Goal: Ask a question

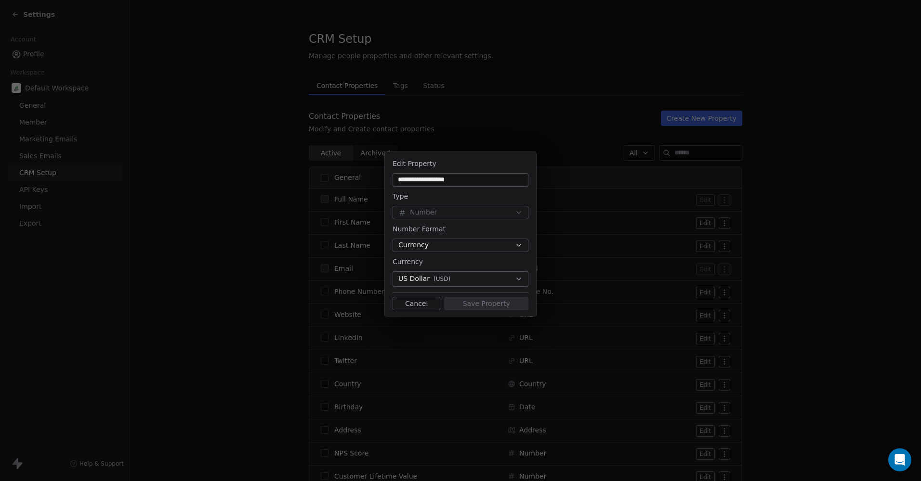
scroll to position [867, 0]
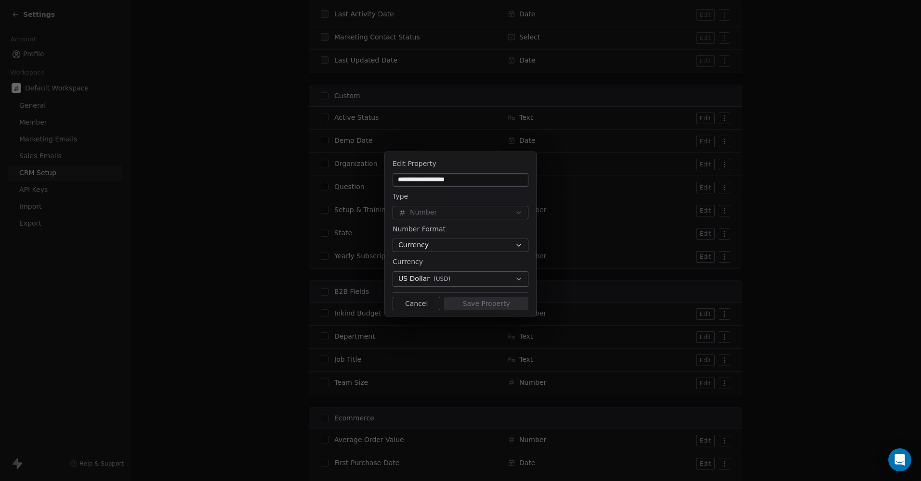
click at [407, 299] on button "Cancel" at bounding box center [416, 303] width 48 height 13
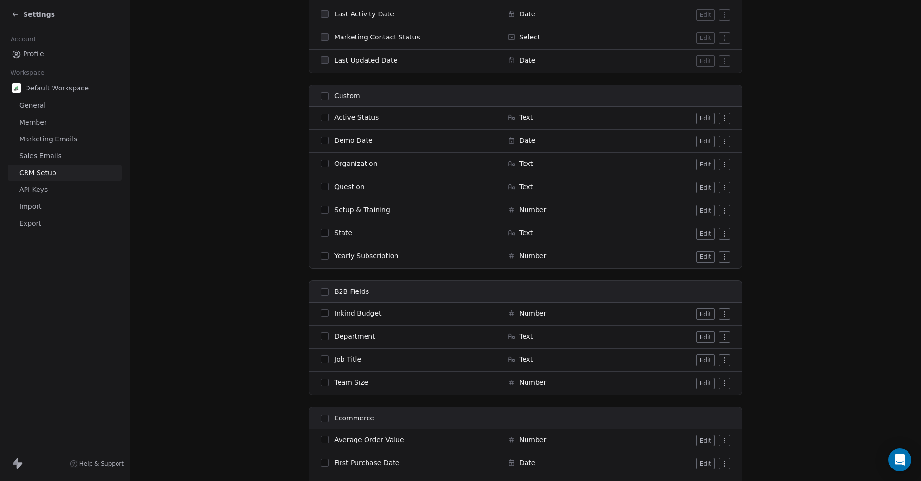
click at [18, 14] on icon at bounding box center [16, 15] width 8 height 8
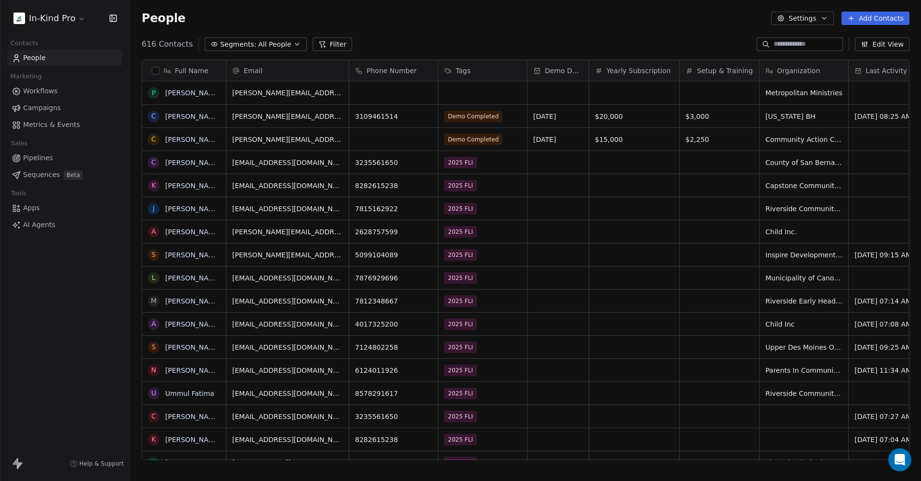
scroll to position [416, 783]
drag, startPoint x: 796, startPoint y: 44, endPoint x: 791, endPoint y: 42, distance: 5.6
click at [796, 44] on input at bounding box center [806, 44] width 67 height 10
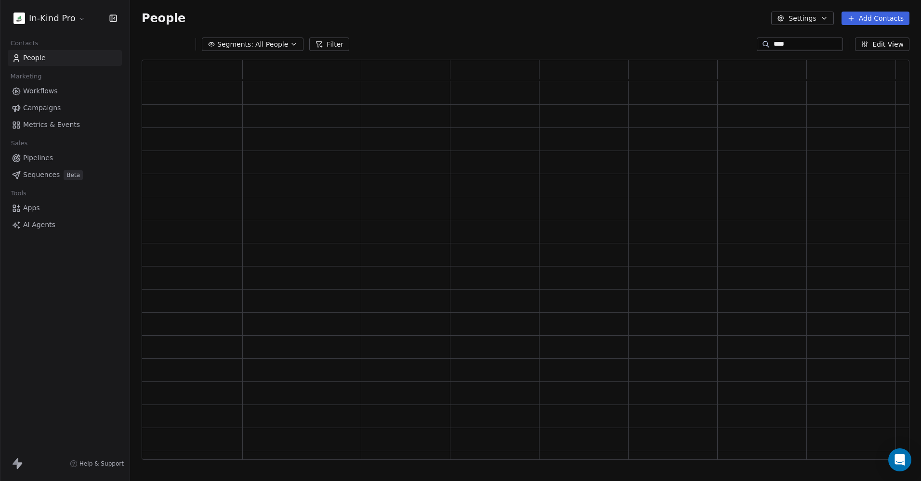
scroll to position [393, 760]
type input "******"
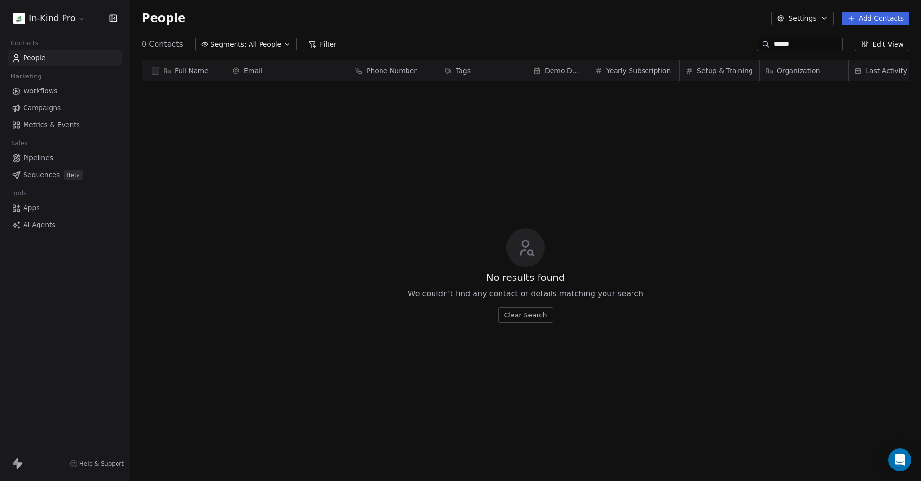
scroll to position [416, 783]
drag, startPoint x: 793, startPoint y: 44, endPoint x: 662, endPoint y: 36, distance: 131.2
click at [662, 36] on section "People Settings Add Contacts 0 Contacts Segments: All People Filter ****** Edit…" at bounding box center [525, 240] width 791 height 481
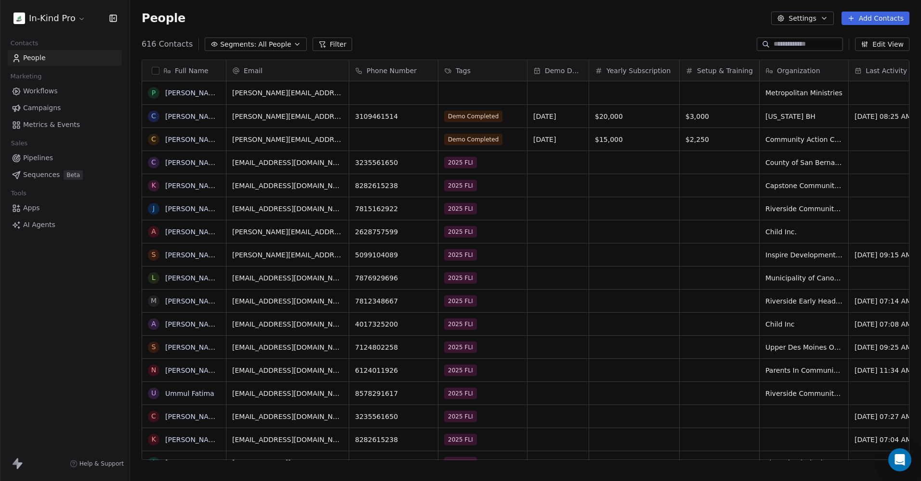
click at [110, 465] on span "Help & Support" at bounding box center [101, 464] width 44 height 8
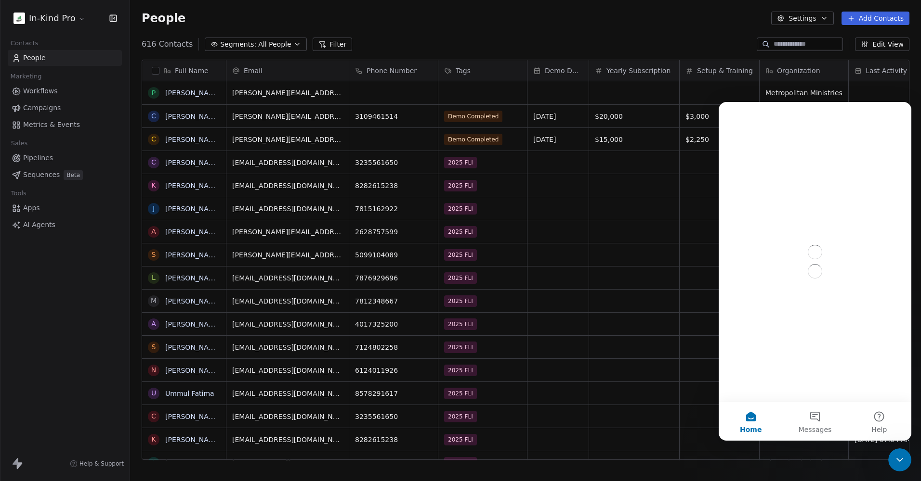
scroll to position [0, 0]
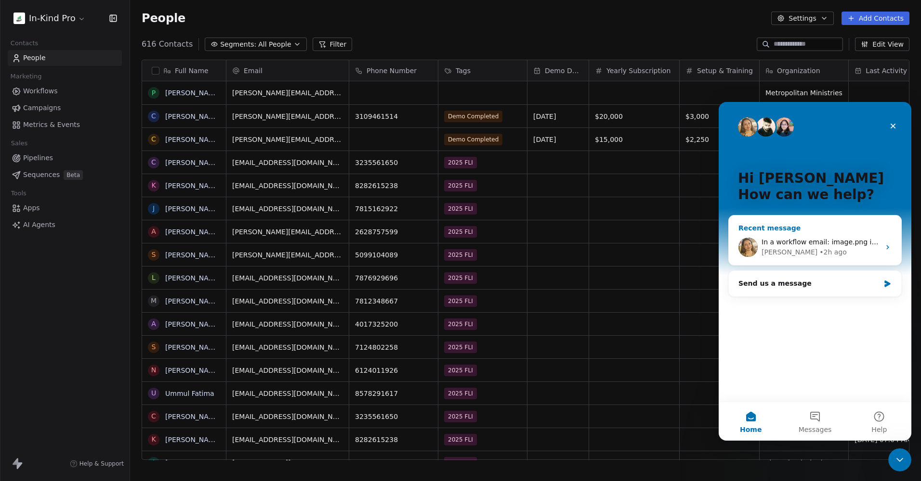
click at [827, 234] on div "In a workflow email: image.png image.png image.png email: image.png [PERSON_NAM…" at bounding box center [815, 248] width 172 height 36
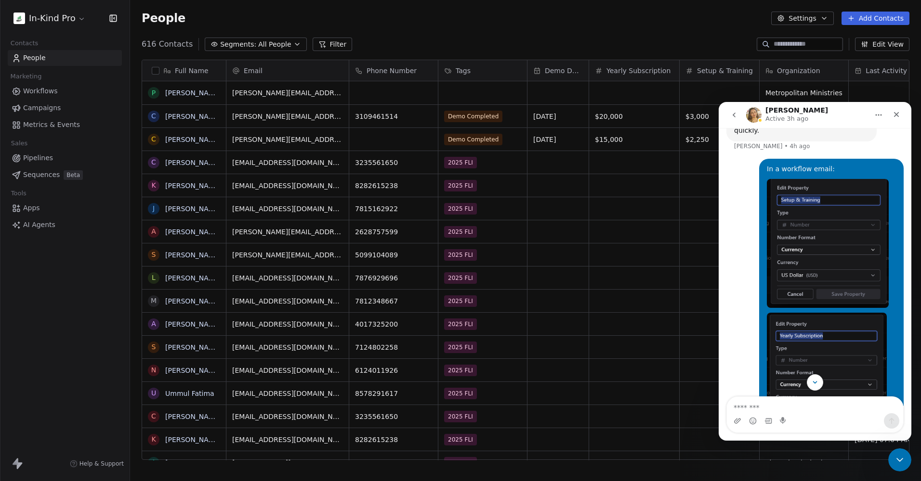
scroll to position [492, 0]
